Goal: Task Accomplishment & Management: Manage account settings

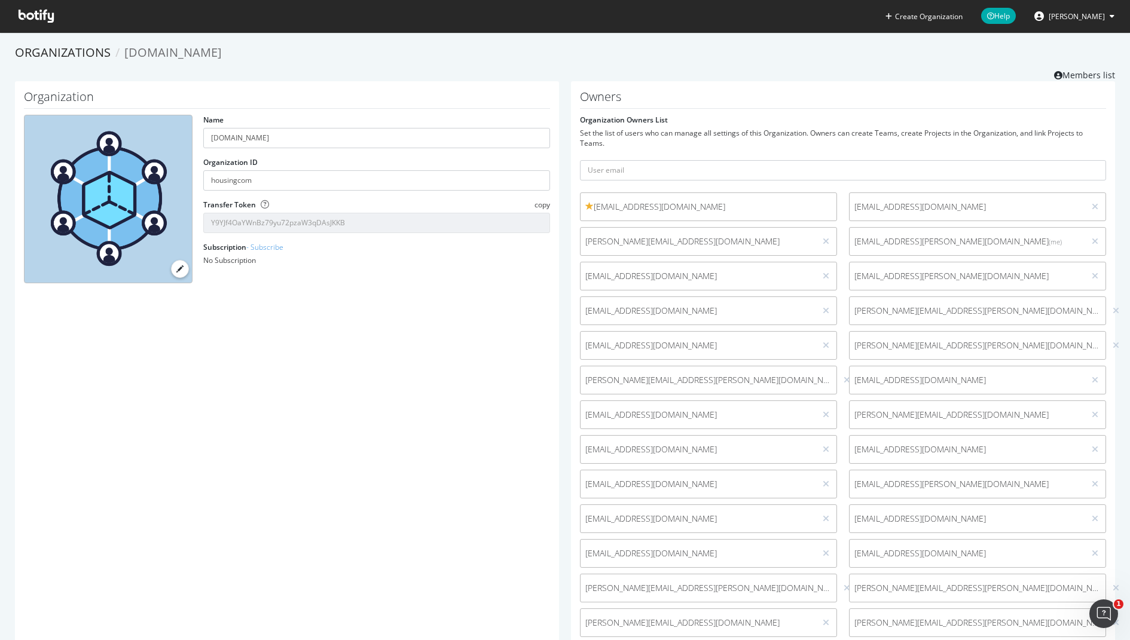
click at [36, 20] on icon at bounding box center [36, 16] width 35 height 13
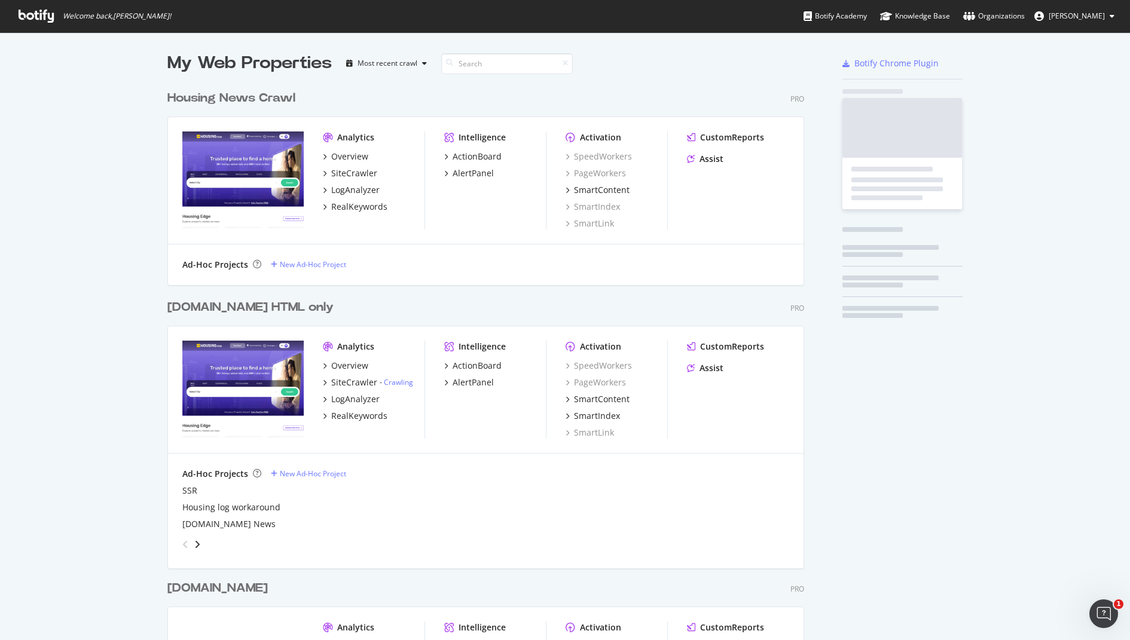
scroll to position [700, 646]
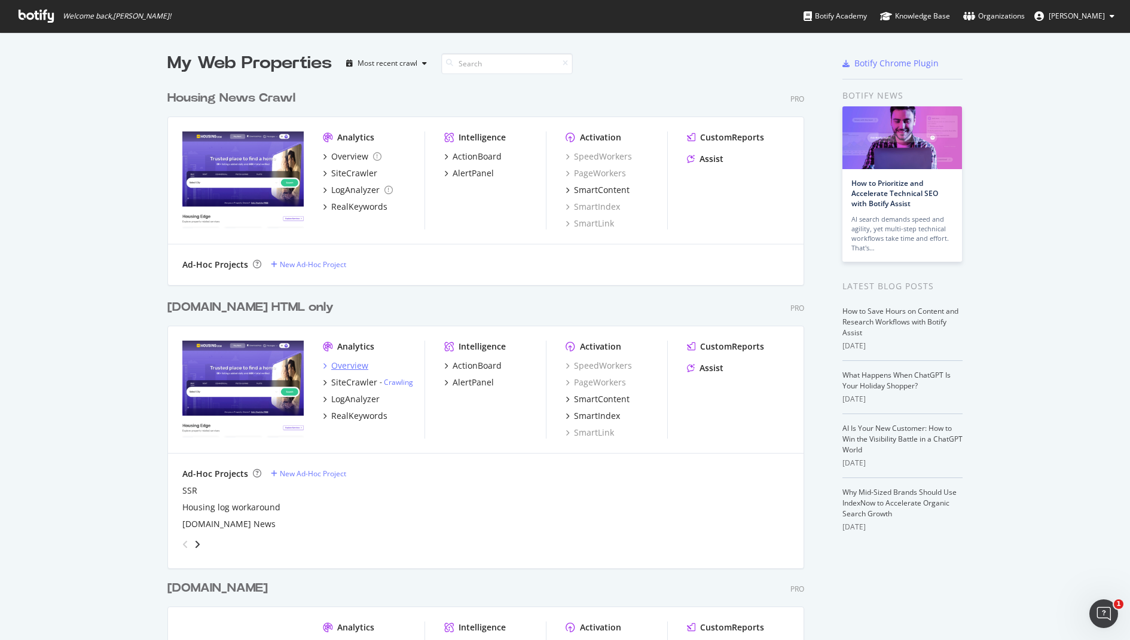
click at [356, 365] on div "Overview" at bounding box center [349, 366] width 37 height 12
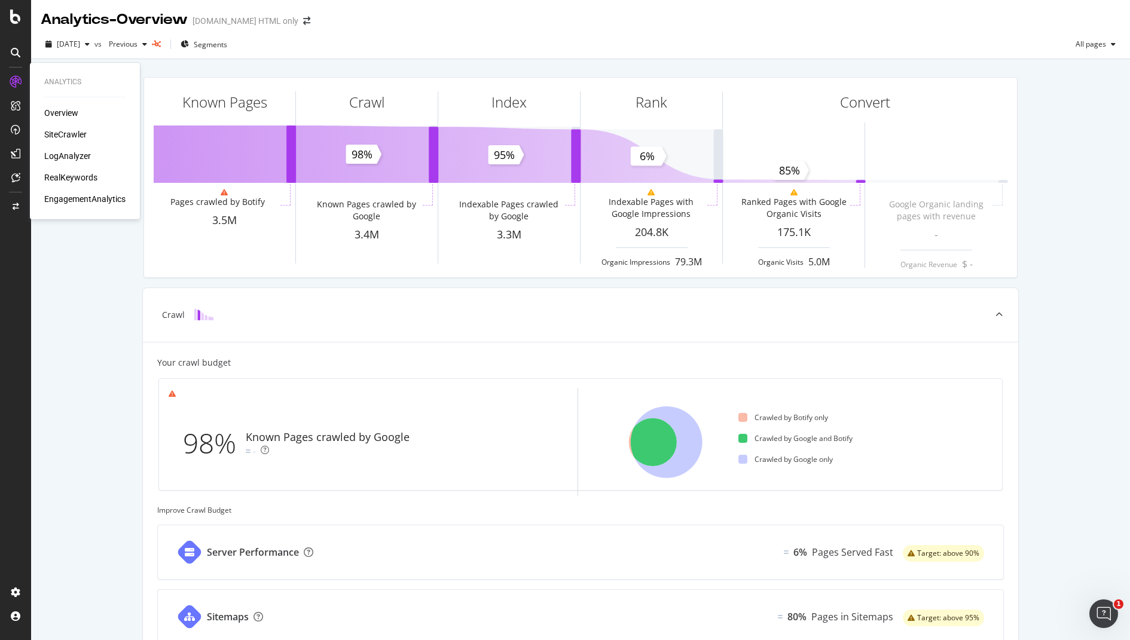
click at [60, 135] on div "SiteCrawler" at bounding box center [65, 135] width 42 height 12
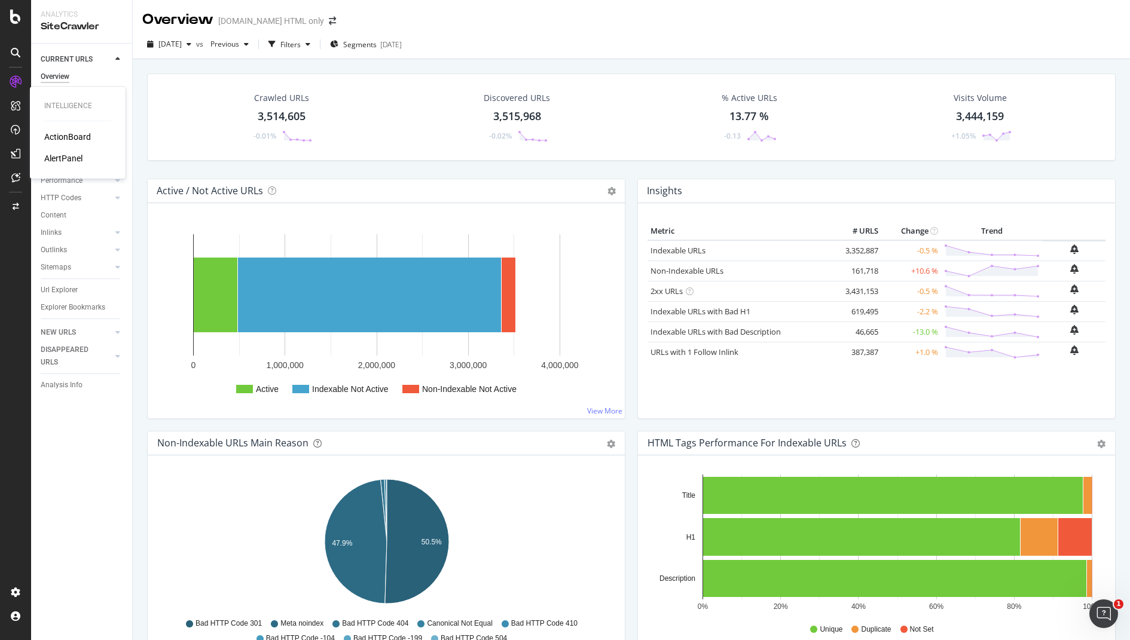
click at [66, 157] on div "AlertPanel" at bounding box center [63, 158] width 38 height 12
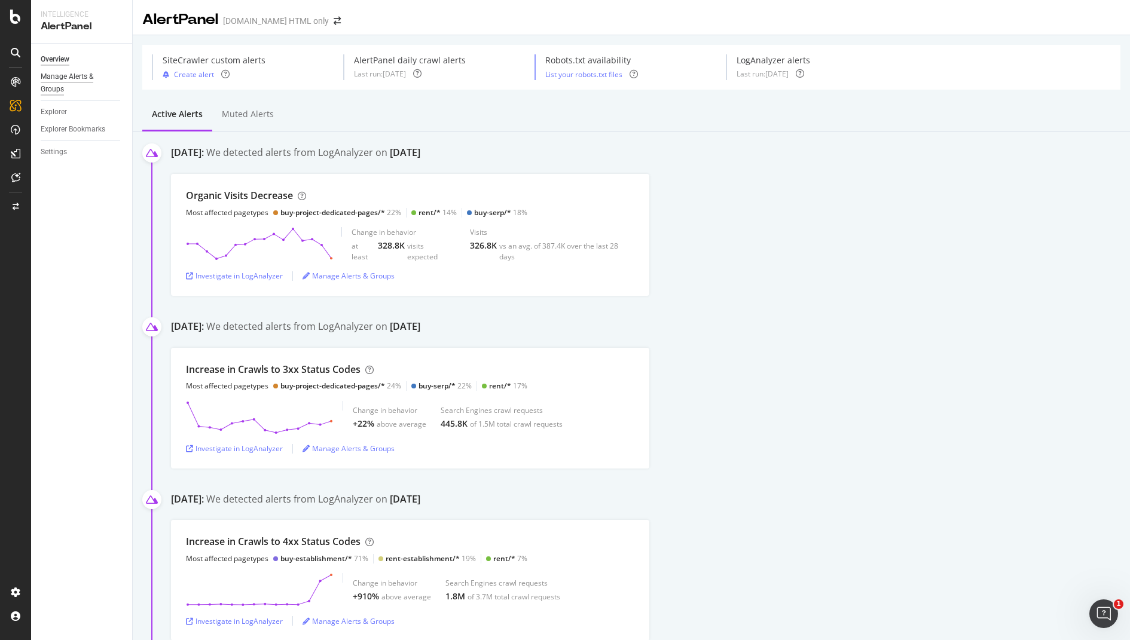
click at [66, 78] on div "Manage Alerts & Groups" at bounding box center [77, 83] width 72 height 25
